Goal: Complete application form: Complete application form

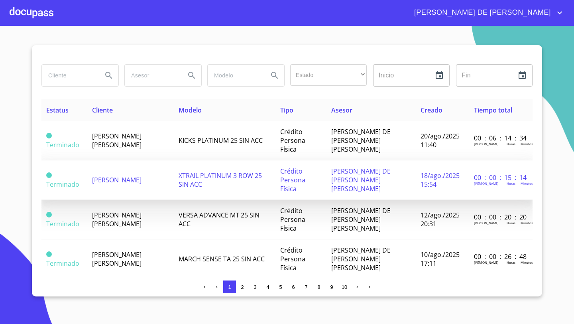
click at [119, 175] on span "[PERSON_NAME]" at bounding box center [116, 179] width 49 height 9
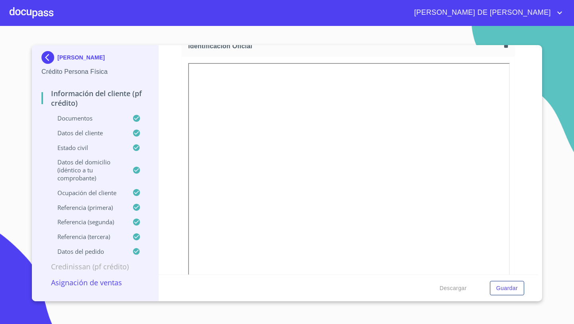
scroll to position [114, 0]
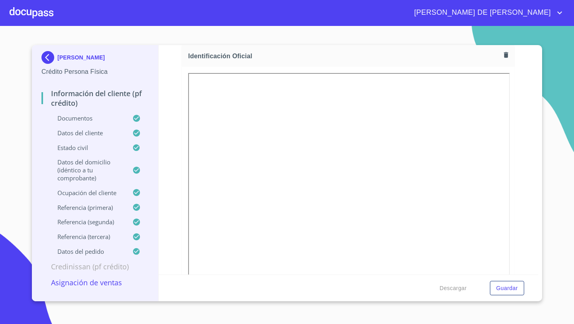
click at [503, 59] on button "button" at bounding box center [506, 54] width 11 height 11
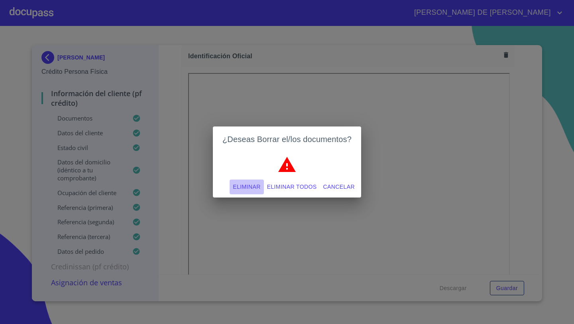
click at [256, 187] on span "Eliminar" at bounding box center [246, 187] width 27 height 10
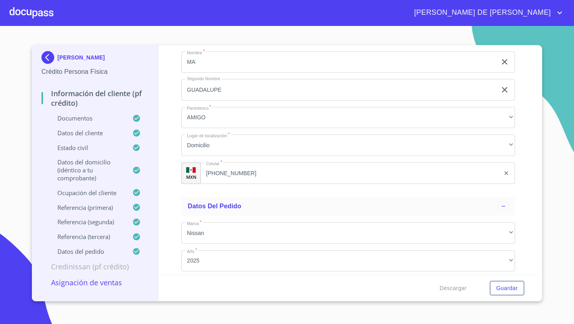
scroll to position [4773, 0]
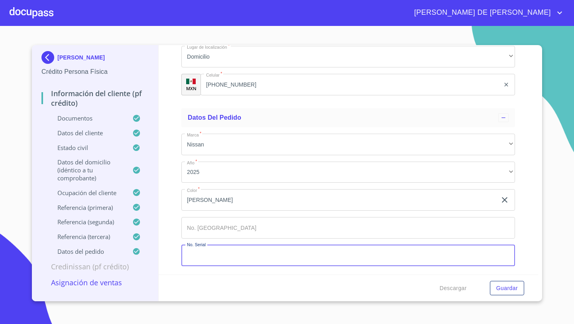
paste input "[US_VEHICLE_IDENTIFICATION_NUMBER]"
type input "[US_VEHICLE_IDENTIFICATION_NUMBER]"
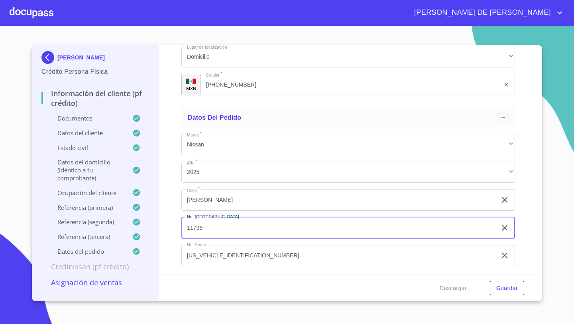
type input "11796"
click at [168, 227] on div "Información del cliente (PF crédito) Documentos Documento de identificación   *…" at bounding box center [349, 159] width 380 height 229
click at [115, 285] on p "Asignación de Ventas" at bounding box center [94, 282] width 107 height 10
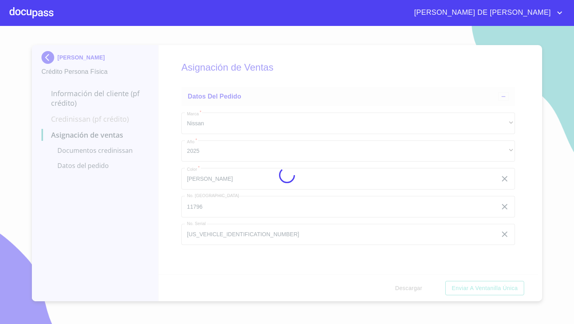
scroll to position [0, 0]
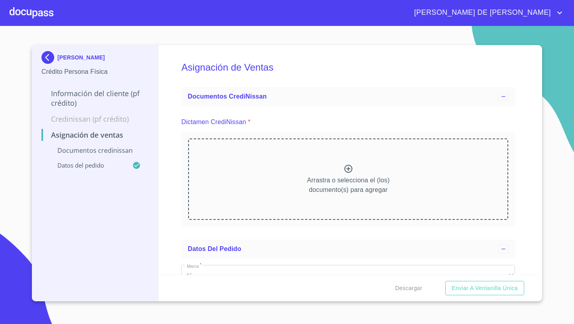
click at [346, 156] on div "Arrastra o selecciona el (los) documento(s) para agregar" at bounding box center [348, 178] width 320 height 81
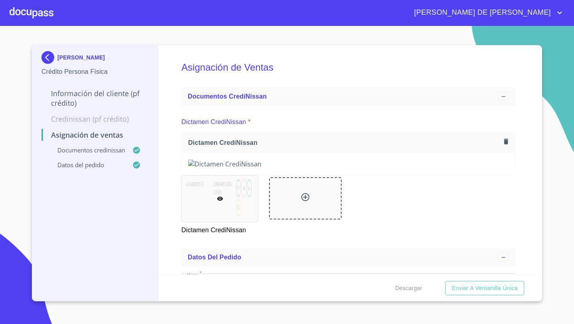
scroll to position [188, 0]
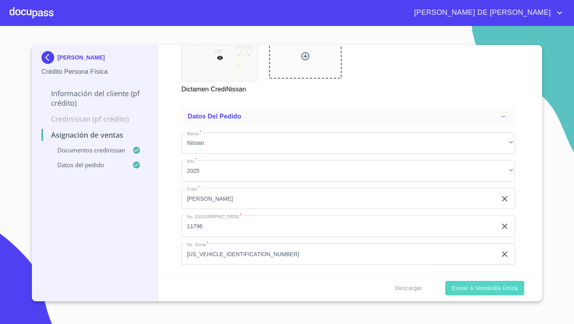
click at [464, 287] on span "Enviar a Ventanilla única" at bounding box center [485, 288] width 66 height 10
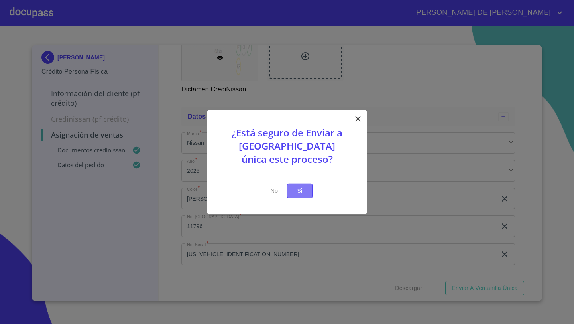
click at [301, 193] on span "Si" at bounding box center [299, 191] width 13 height 10
